Goal: Task Accomplishment & Management: Use online tool/utility

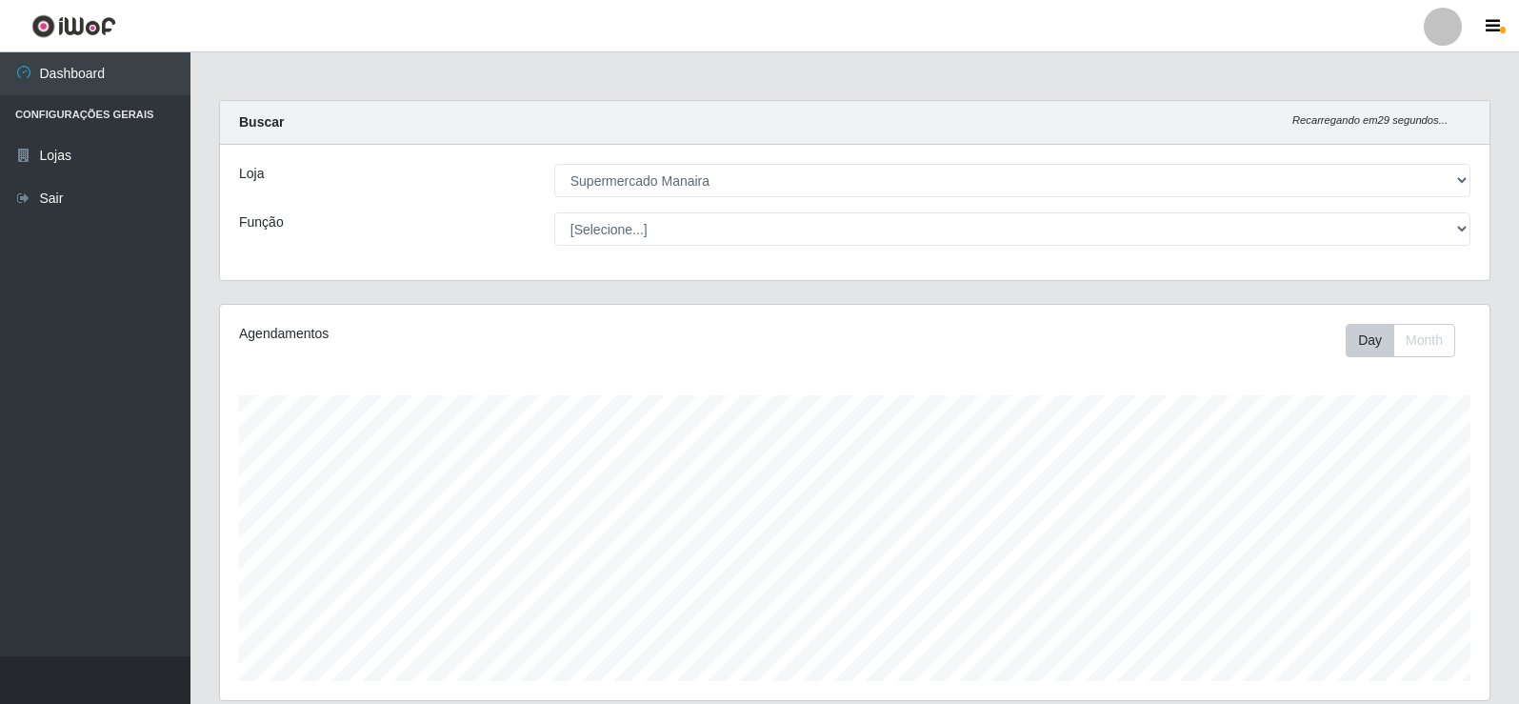
select select "443"
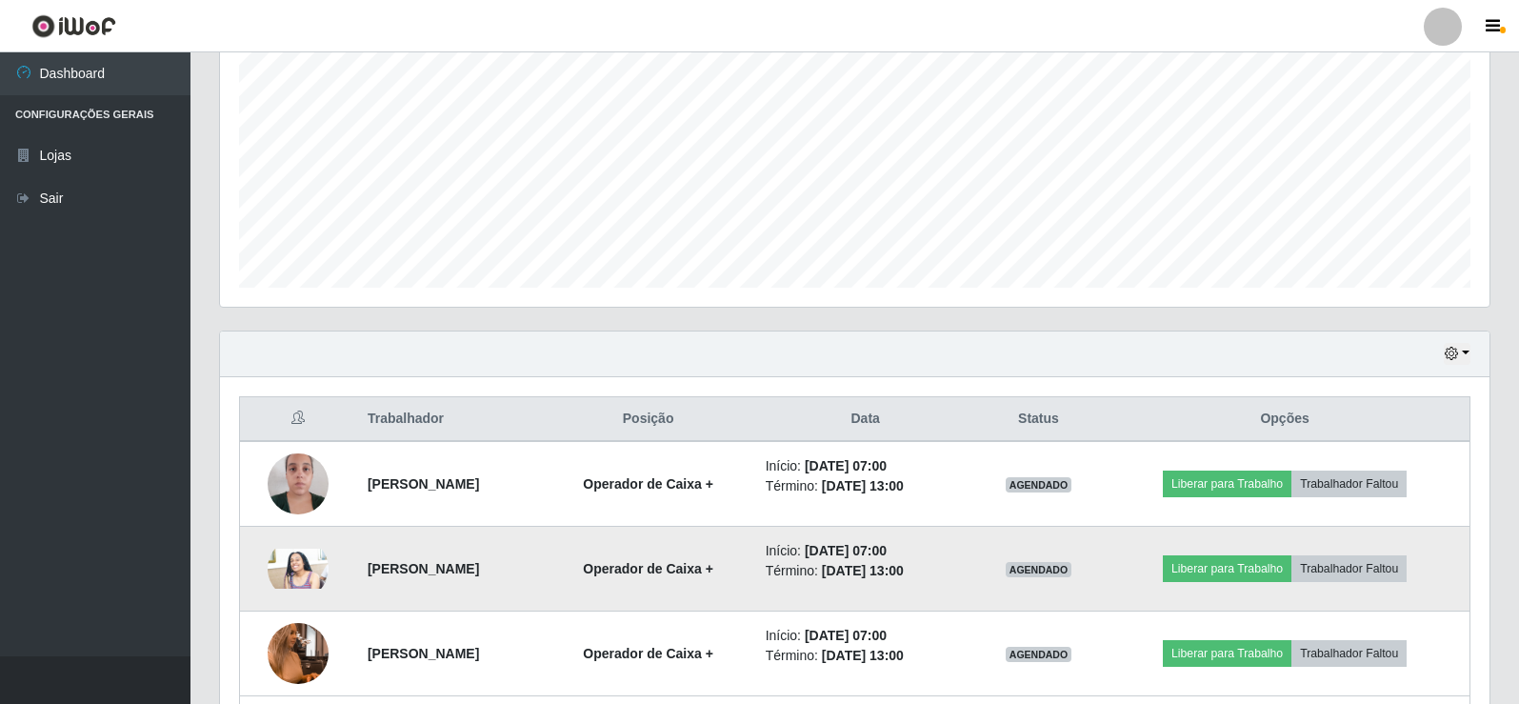
scroll to position [395, 1270]
click at [1273, 566] on button "Liberar para Trabalho" at bounding box center [1227, 568] width 129 height 27
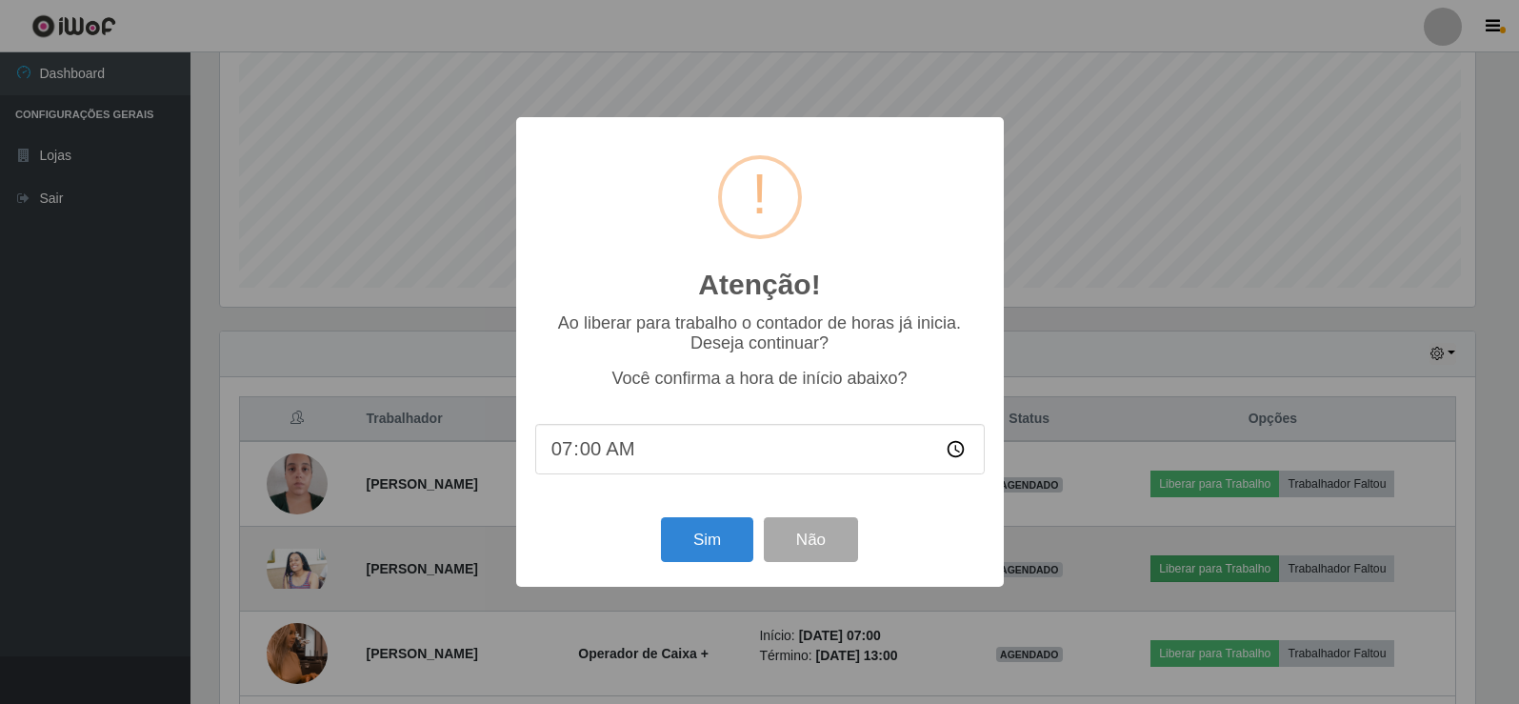
scroll to position [395, 1260]
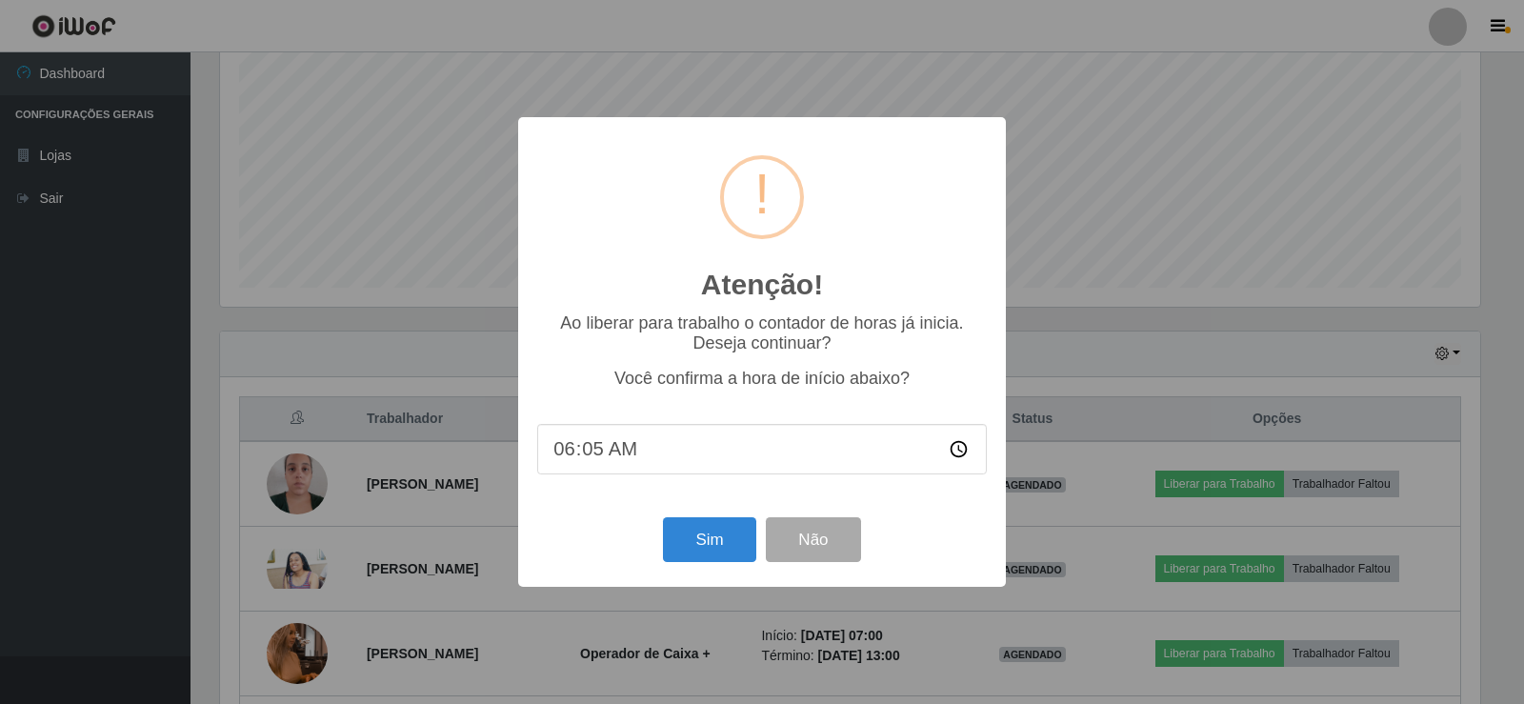
type input "06:50"
click at [712, 542] on button "Sim" at bounding box center [709, 539] width 92 height 45
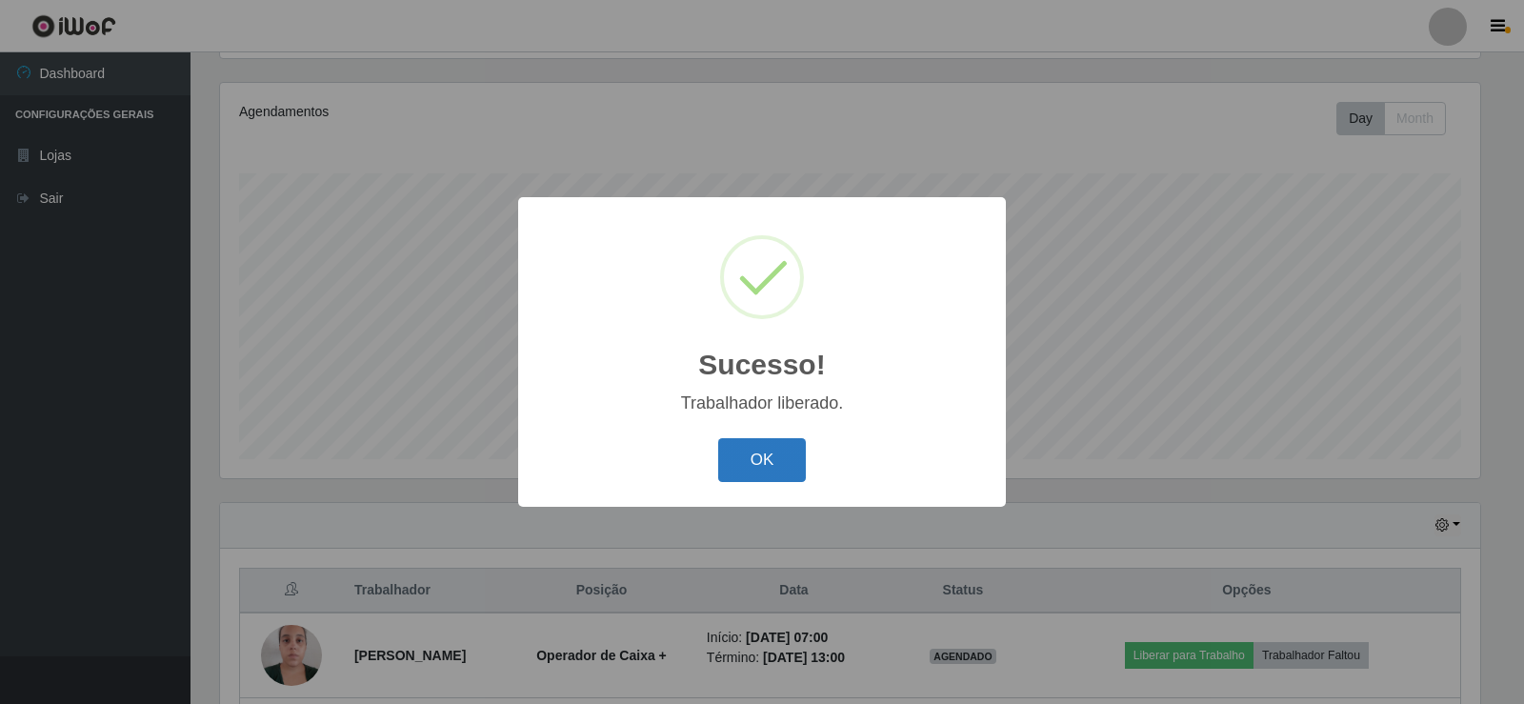
click at [749, 452] on button "OK" at bounding box center [762, 460] width 89 height 45
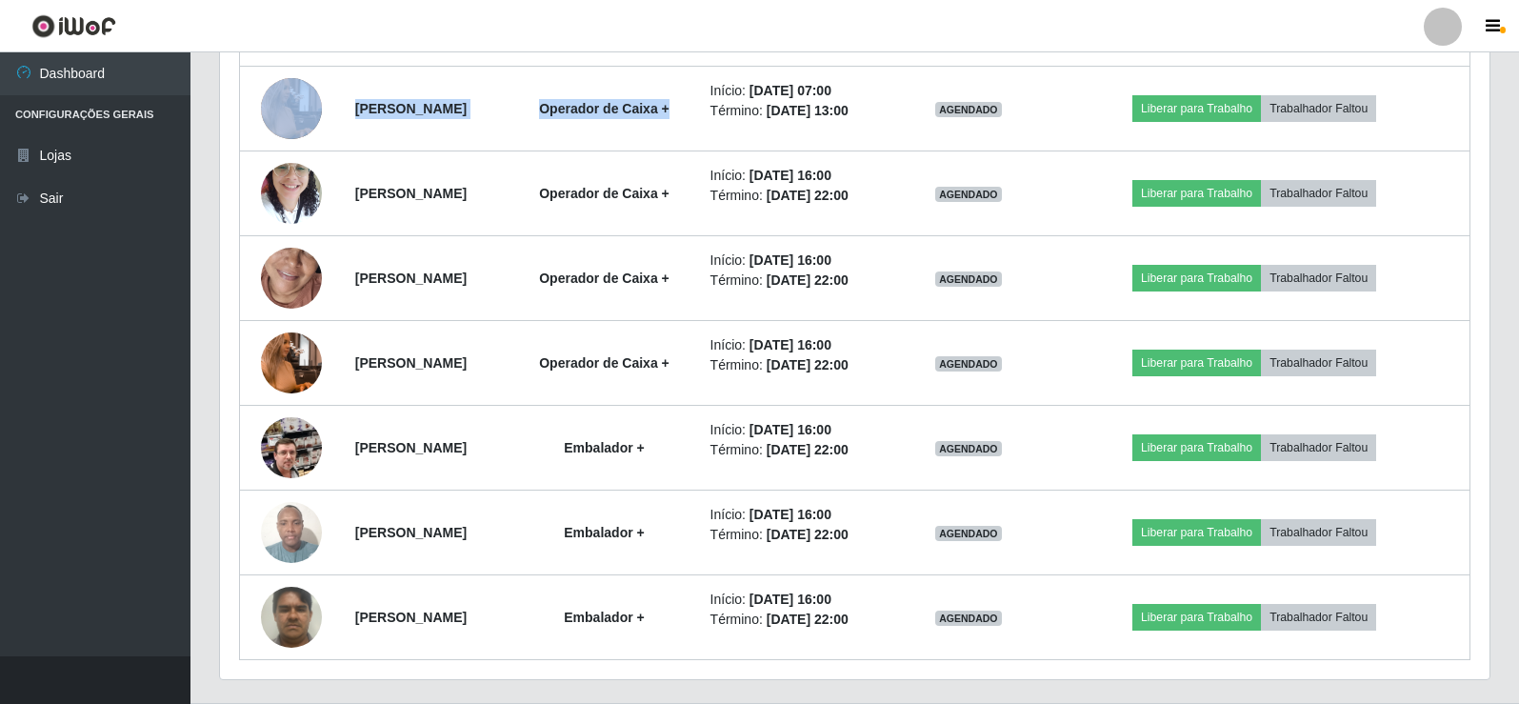
scroll to position [985, 0]
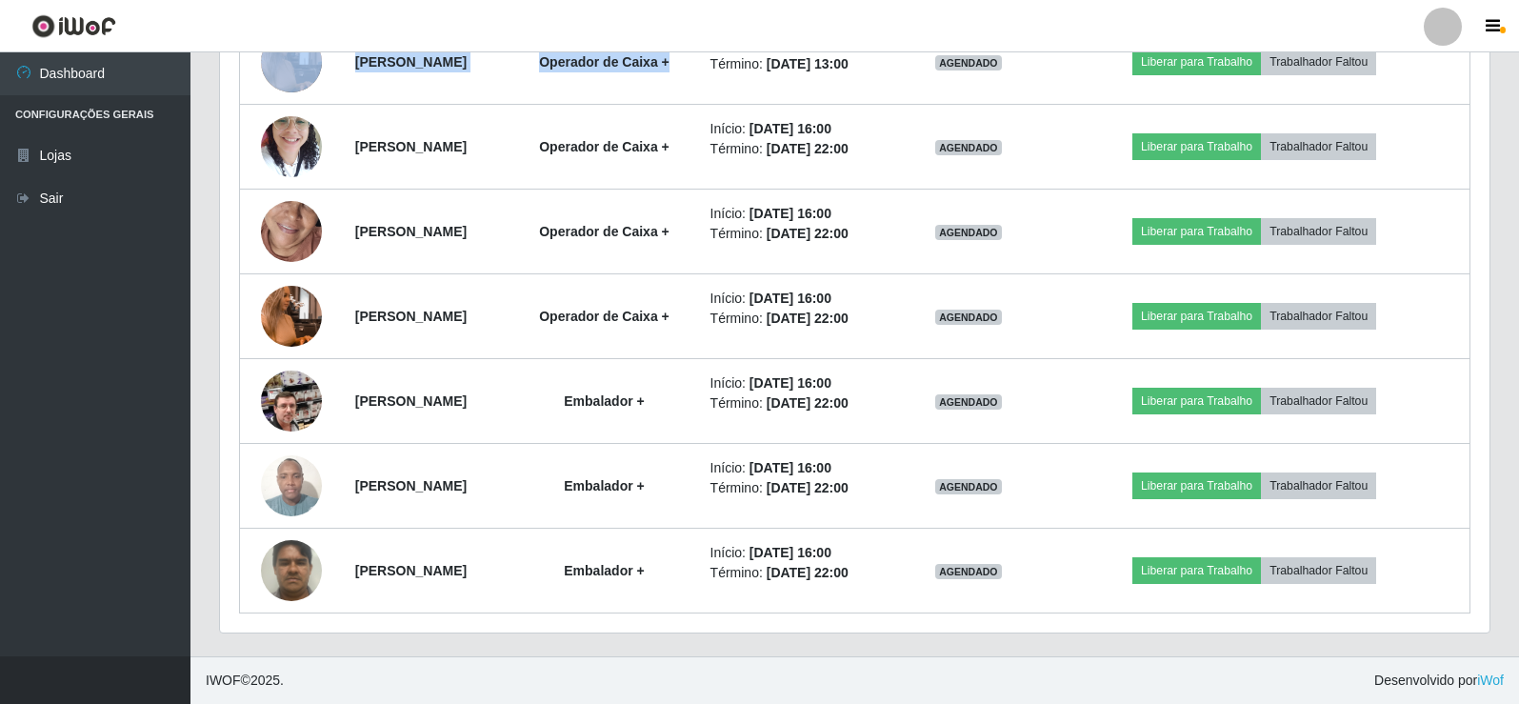
drag, startPoint x: 839, startPoint y: 446, endPoint x: 109, endPoint y: 610, distance: 748.8
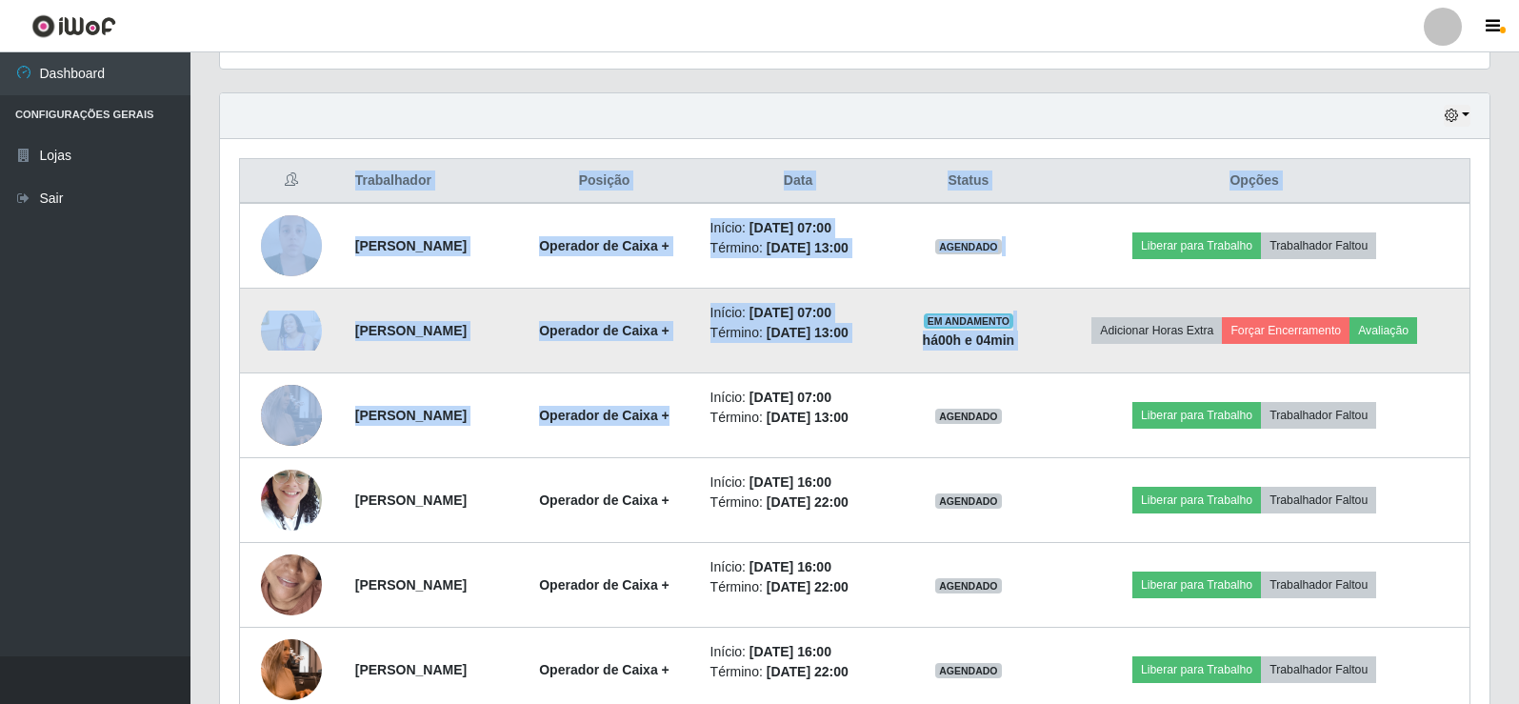
scroll to position [604, 0]
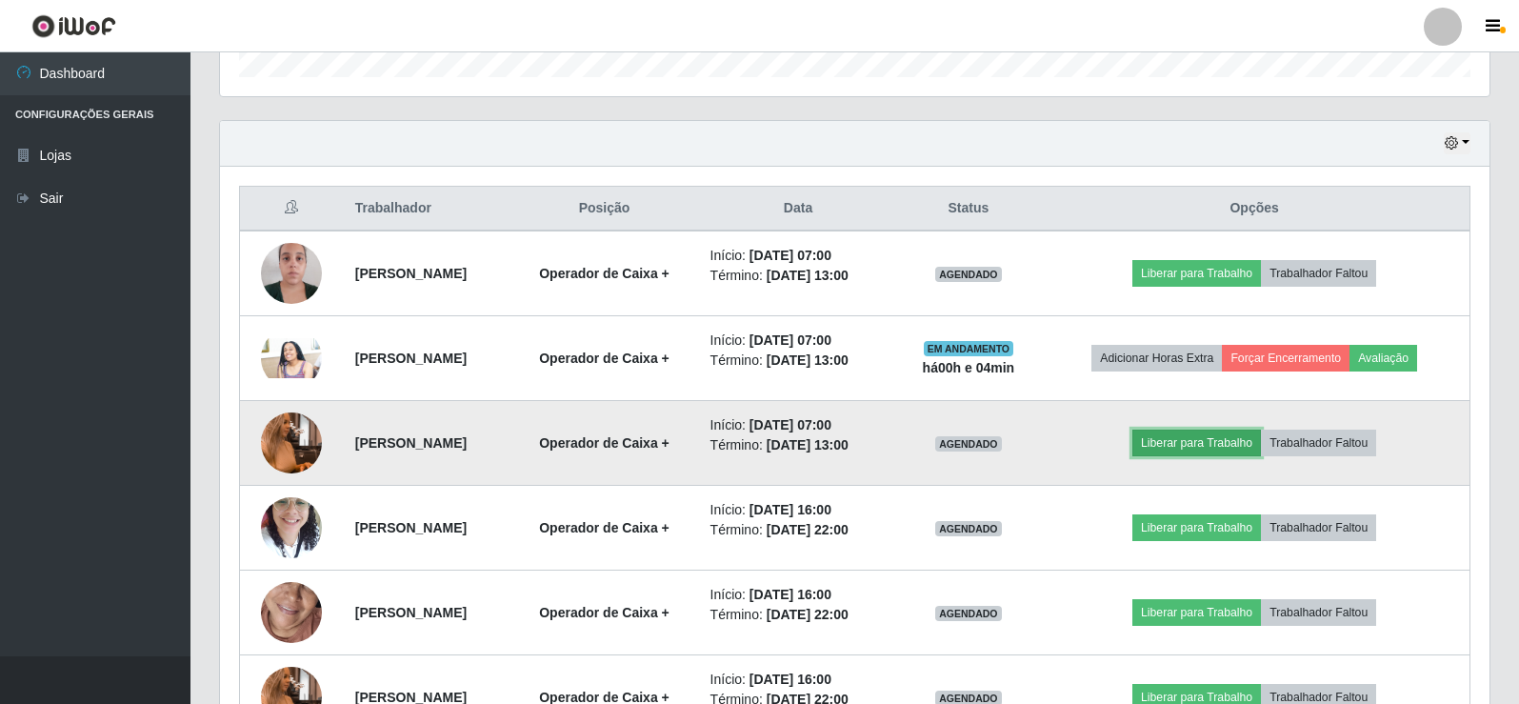
click at [1257, 447] on button "Liberar para Trabalho" at bounding box center [1197, 443] width 129 height 27
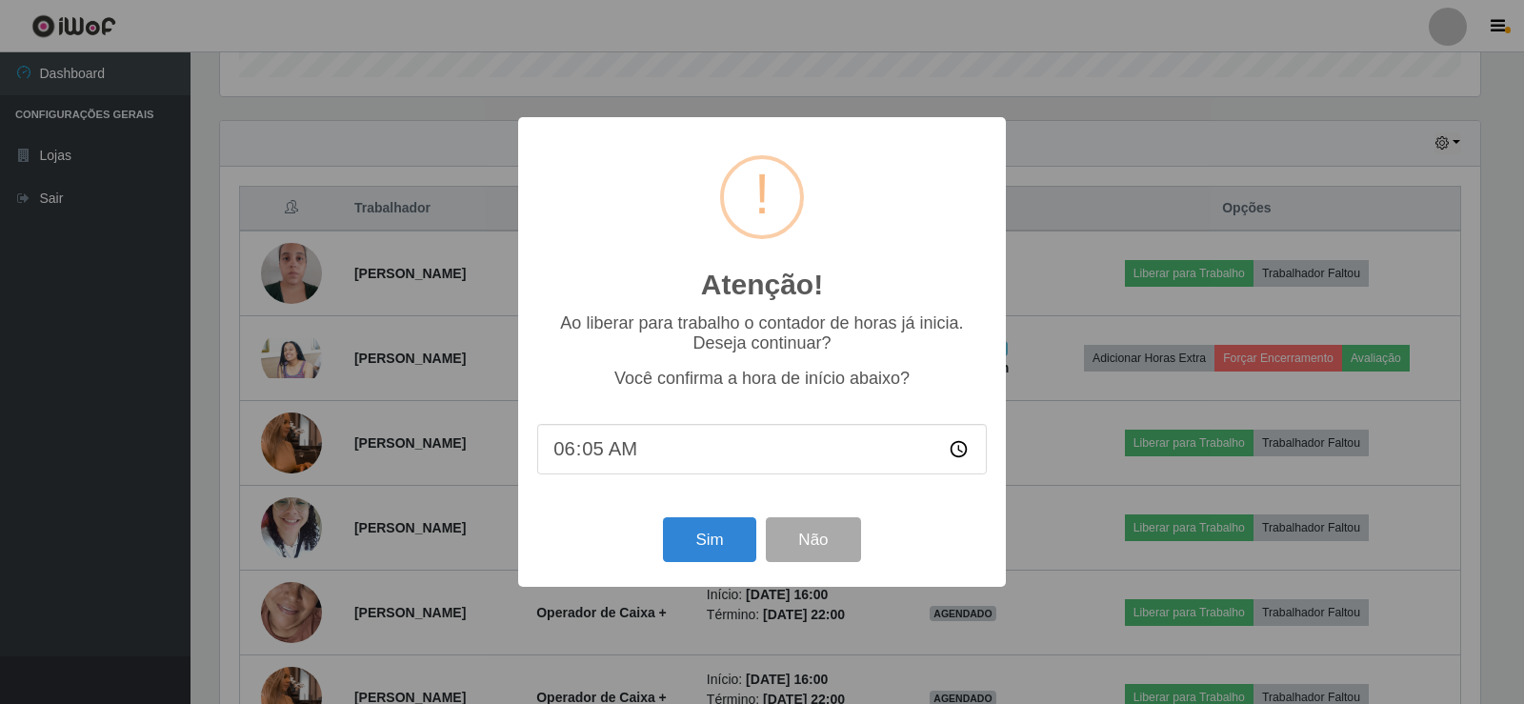
type input "06:54"
click at [728, 550] on button "Sim" at bounding box center [709, 539] width 92 height 45
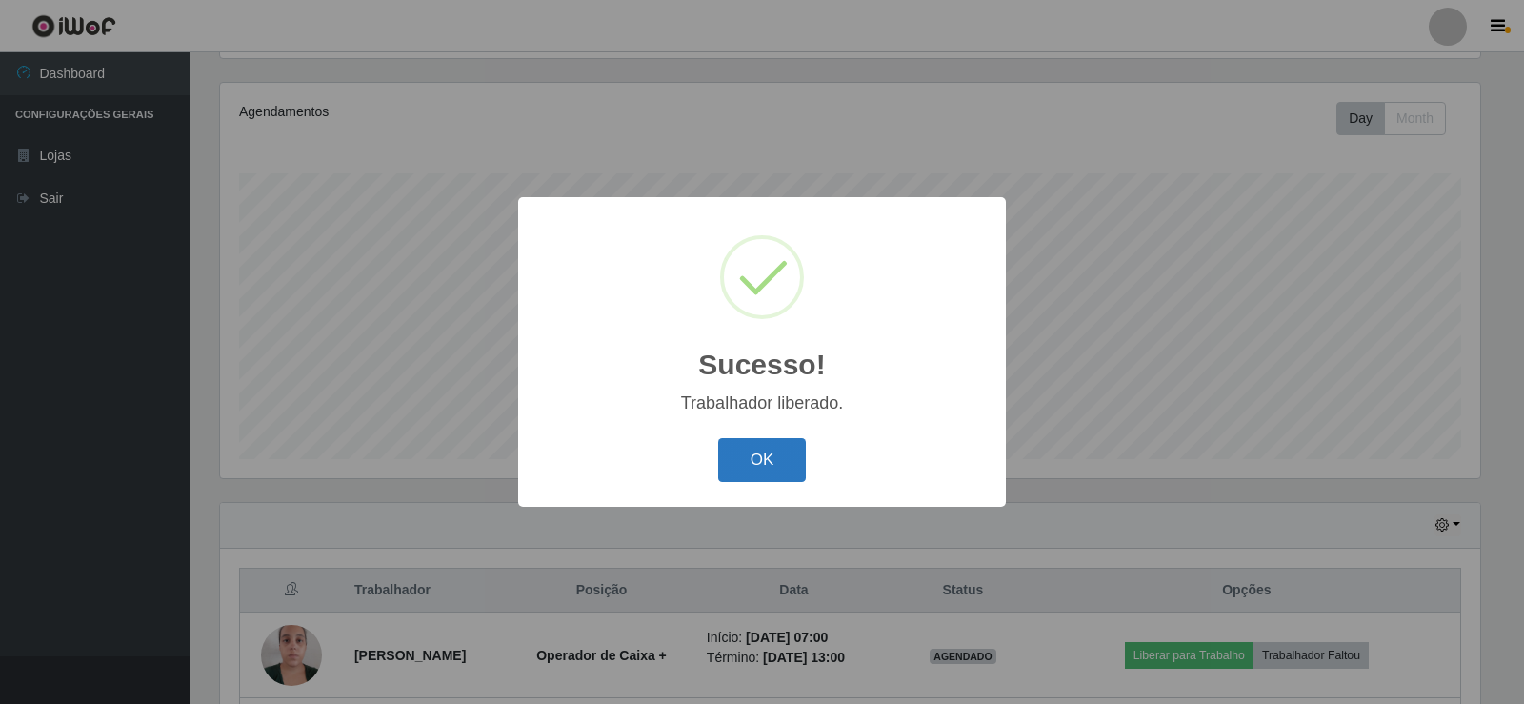
click at [745, 466] on button "OK" at bounding box center [762, 460] width 89 height 45
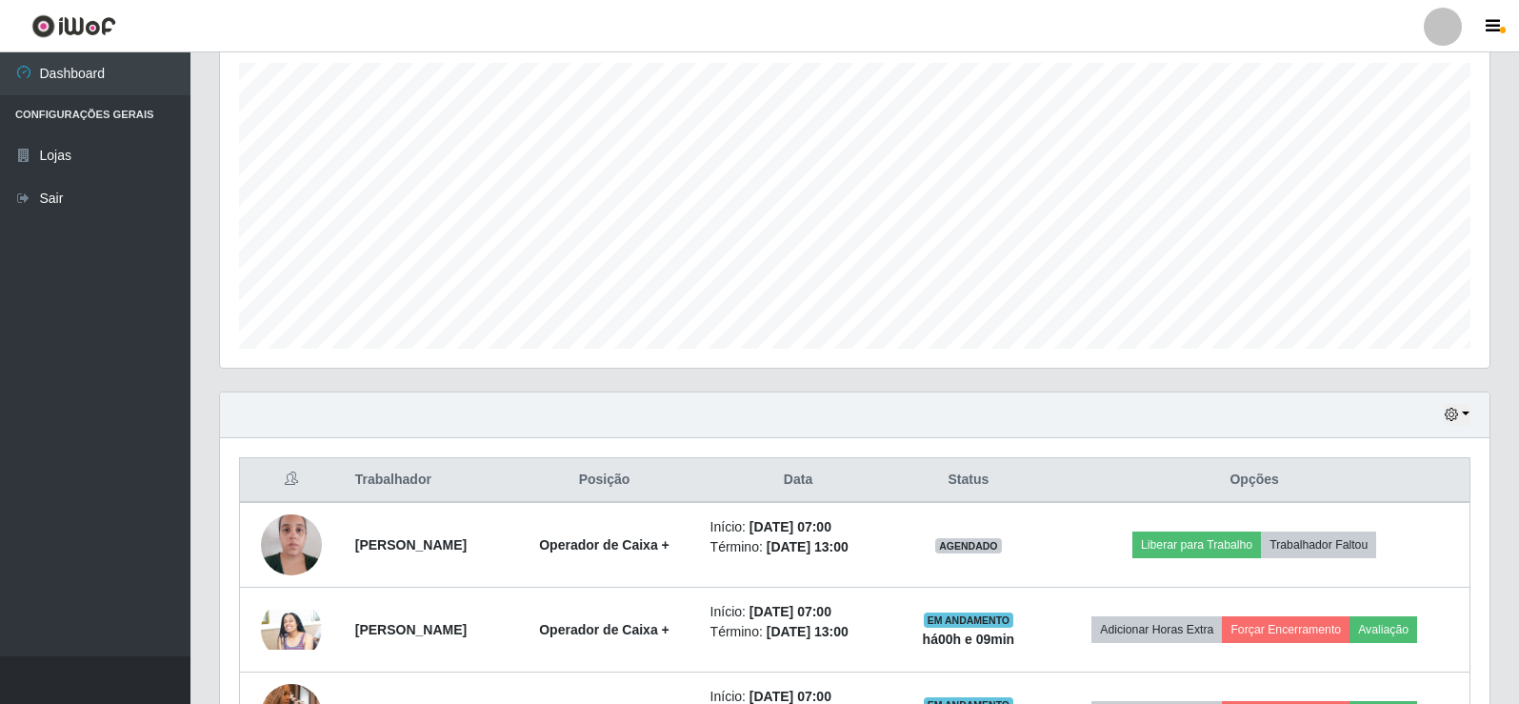
scroll to position [603, 0]
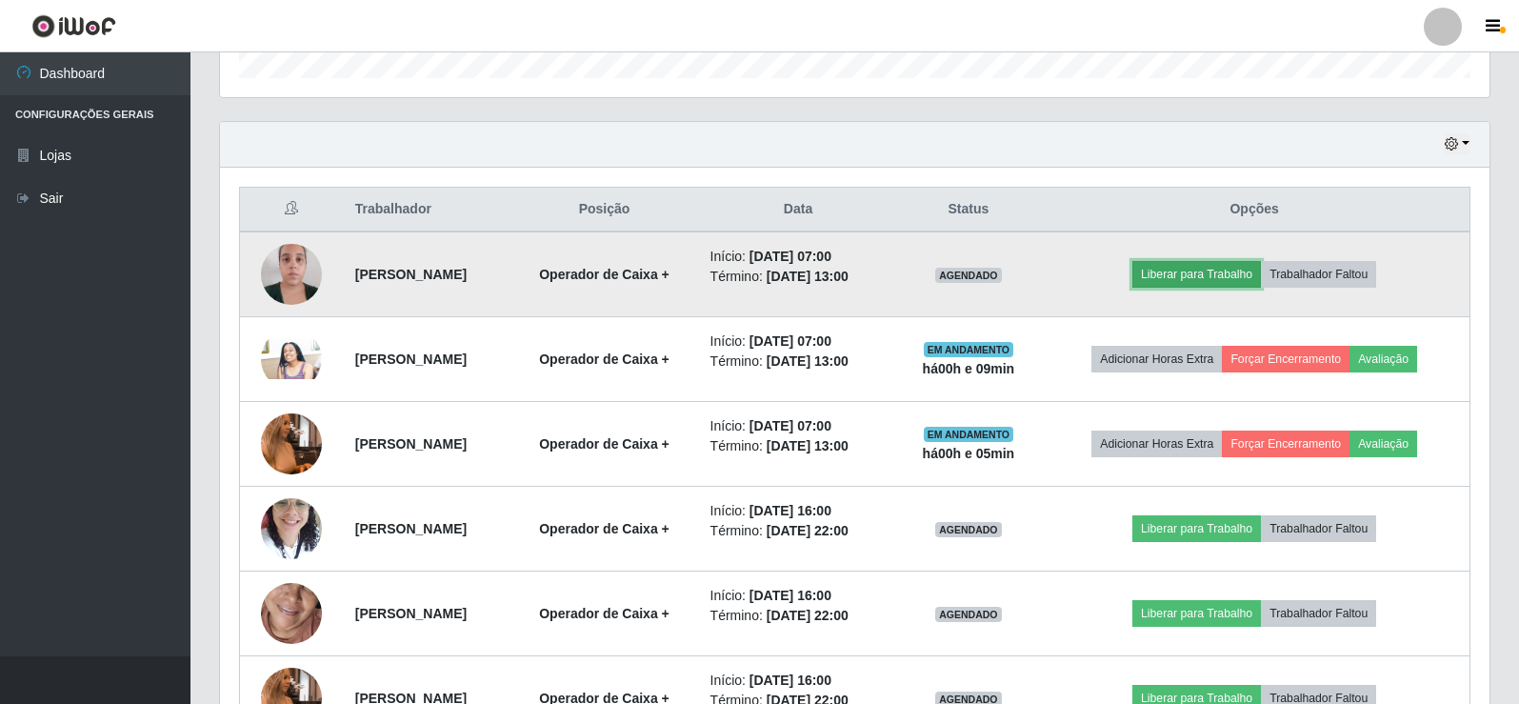
click at [1234, 273] on button "Liberar para Trabalho" at bounding box center [1197, 274] width 129 height 27
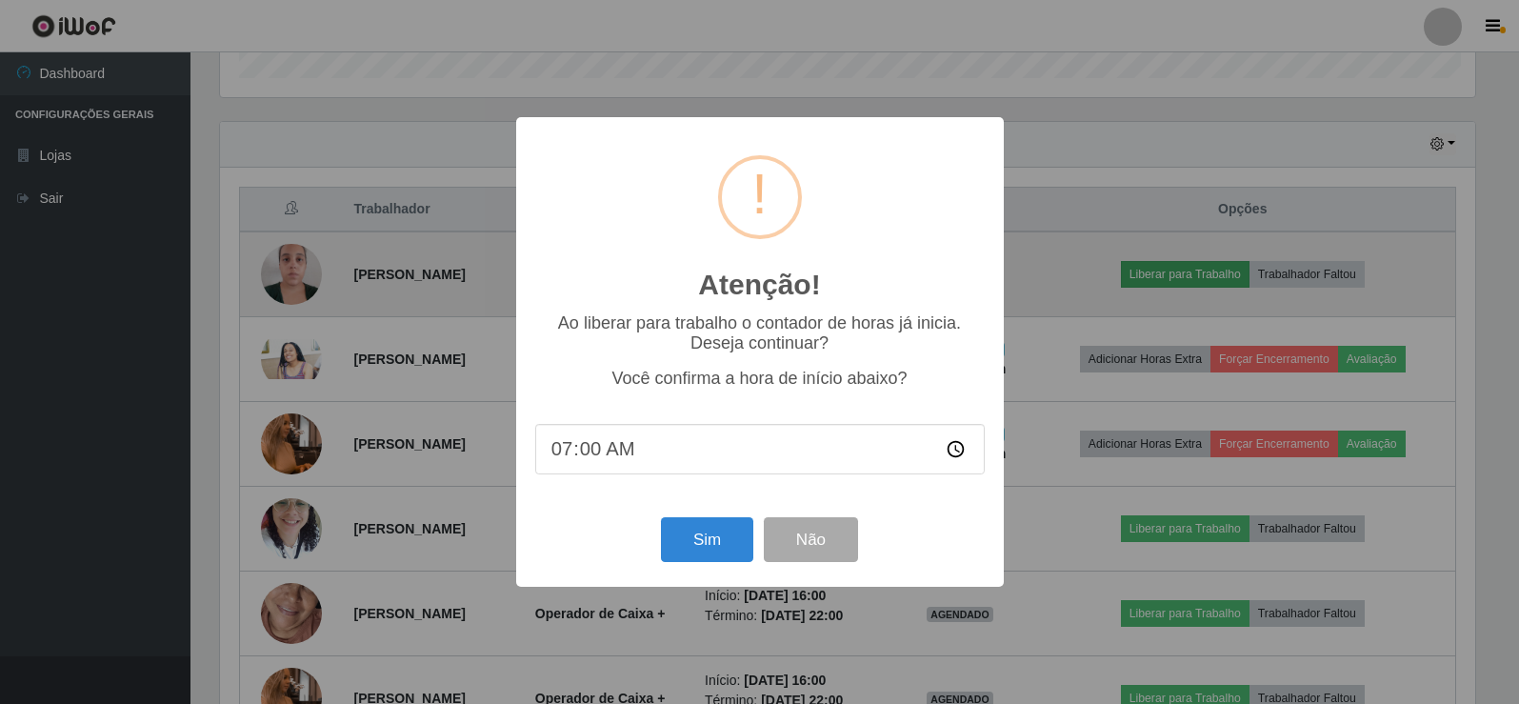
scroll to position [395, 1260]
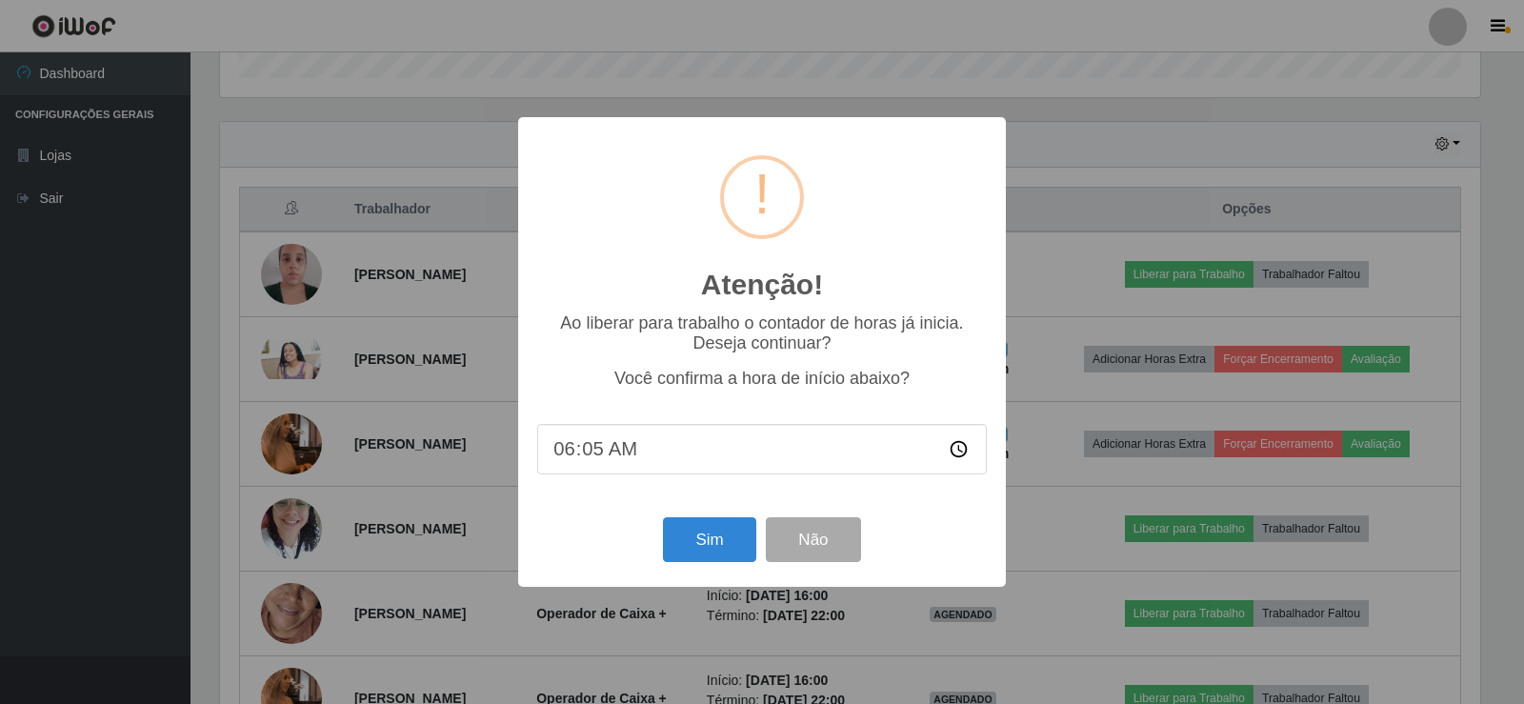
type input "06:59"
click at [732, 539] on button "Sim" at bounding box center [709, 539] width 92 height 45
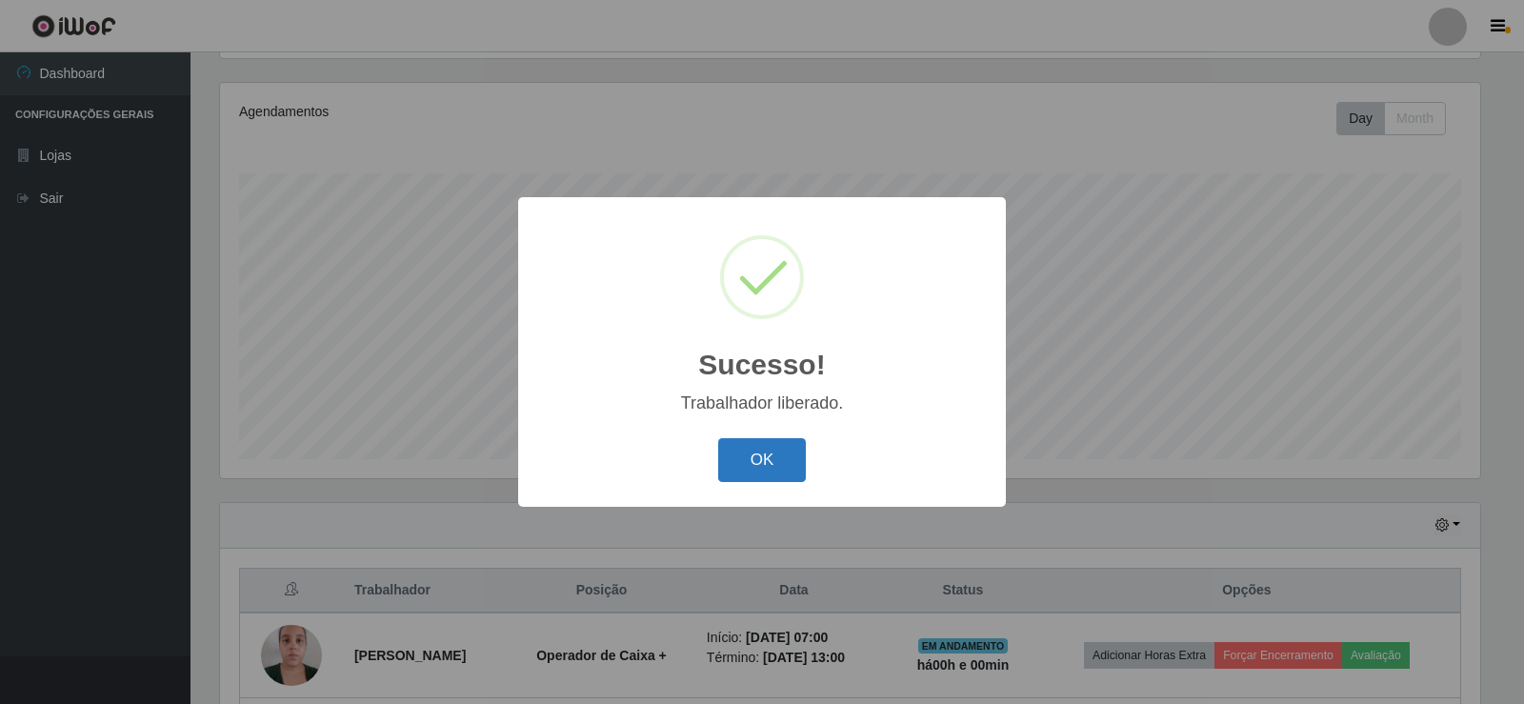
click at [749, 451] on button "OK" at bounding box center [762, 460] width 89 height 45
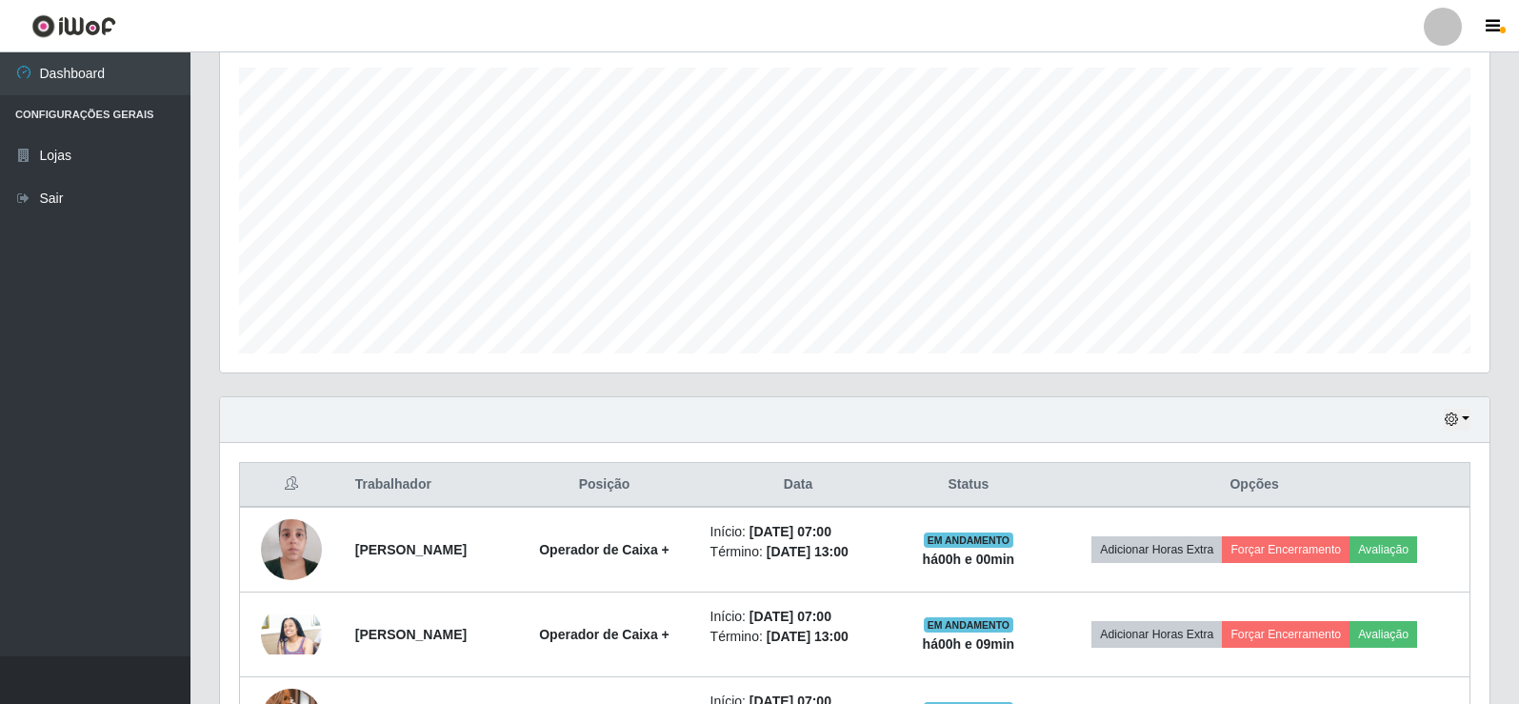
scroll to position [603, 0]
